Goal: Transaction & Acquisition: Purchase product/service

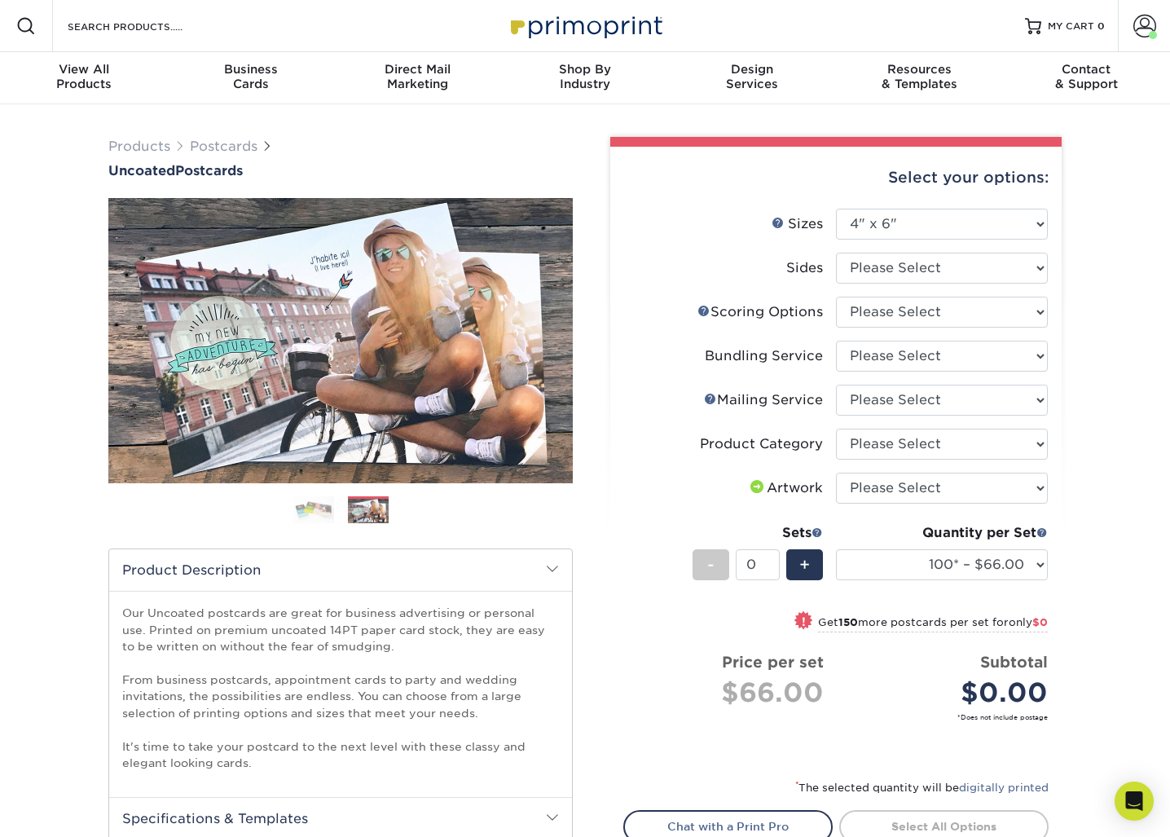
select select "4.00x6.00"
click at [68, 456] on div "Products Postcards Uncoated Postcards Next" at bounding box center [585, 622] width 1170 height 1037
click at [554, 566] on span at bounding box center [552, 568] width 13 height 13
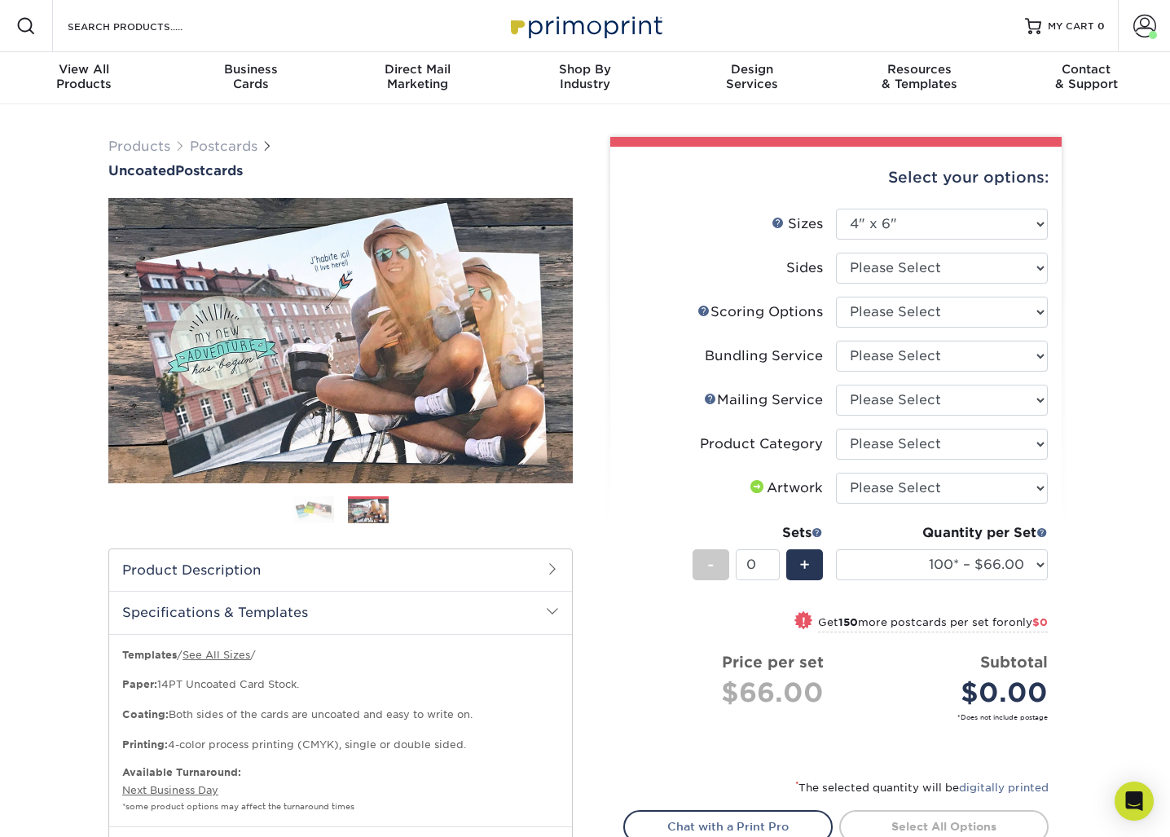
click at [551, 606] on span at bounding box center [552, 611] width 13 height 13
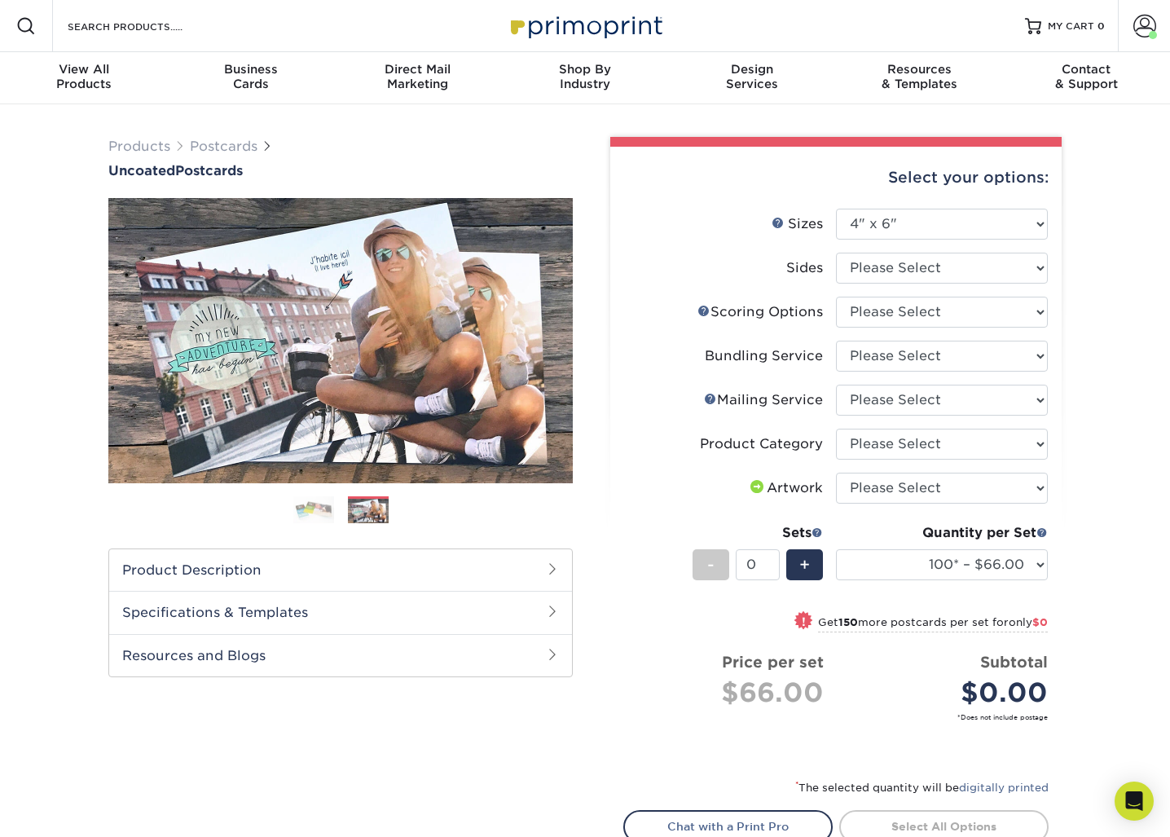
click at [493, 757] on div "Previous Next show more 100" at bounding box center [340, 597] width 465 height 798
click at [646, 504] on li "Artwork Please Select I will upload files I need a design - $150" at bounding box center [836, 495] width 424 height 44
